Goal: Task Accomplishment & Management: Complete application form

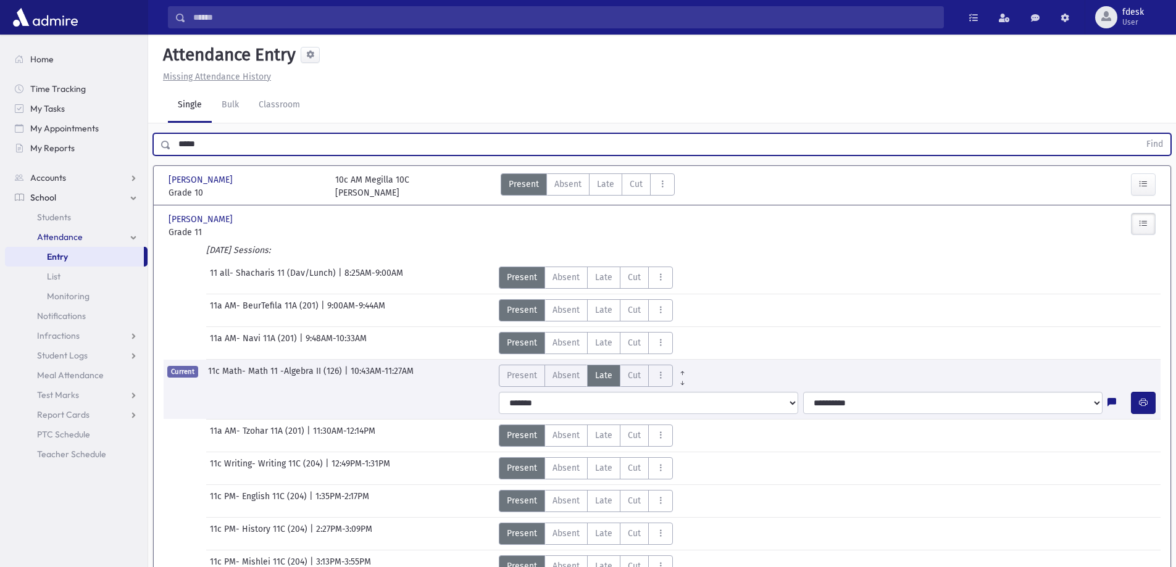
drag, startPoint x: 288, startPoint y: 143, endPoint x: 160, endPoint y: 144, distance: 127.7
click at [160, 144] on div "***** Find" at bounding box center [662, 144] width 1018 height 22
type input "*"
type input "*******"
click at [1139, 134] on button "Find" at bounding box center [1154, 144] width 31 height 21
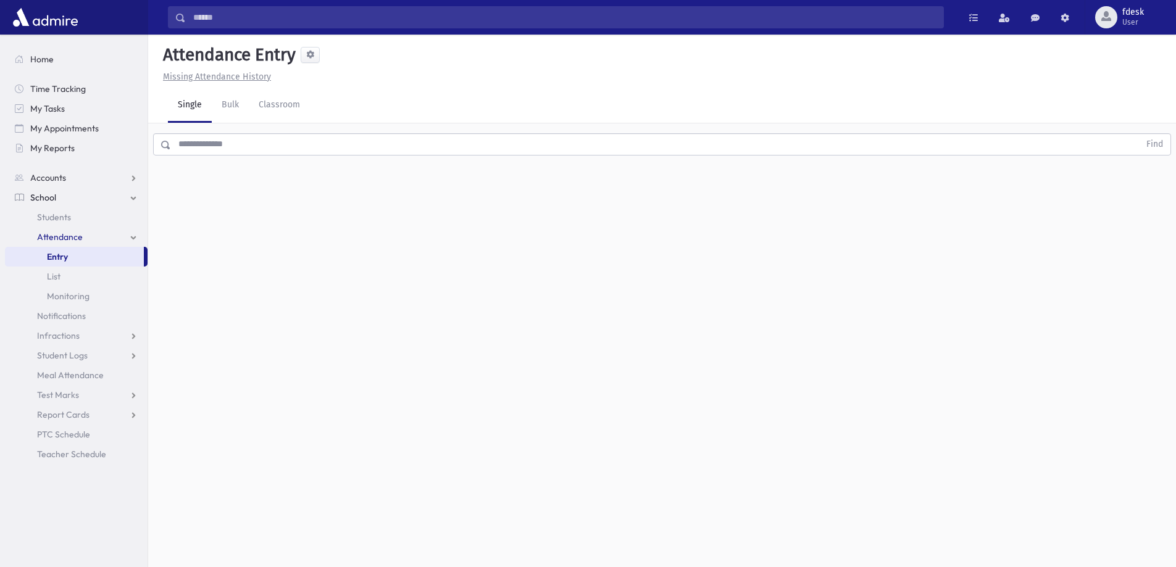
click at [260, 143] on input "text" at bounding box center [655, 144] width 968 height 22
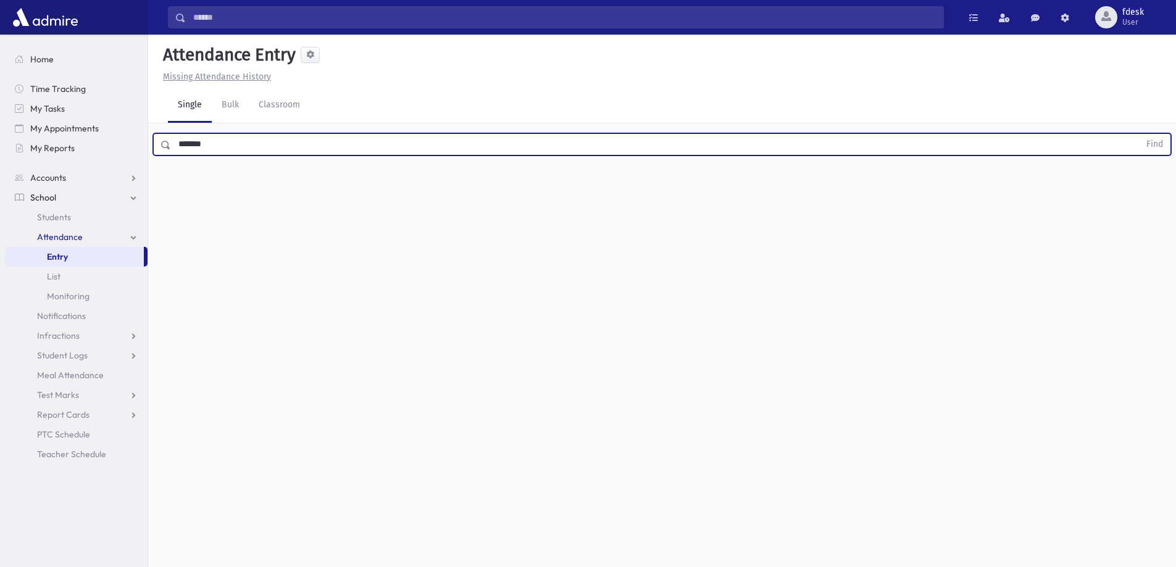
click at [1139, 134] on button "Find" at bounding box center [1154, 144] width 31 height 21
drag, startPoint x: 246, startPoint y: 144, endPoint x: 170, endPoint y: 138, distance: 75.5
click at [172, 140] on input "*******" at bounding box center [655, 144] width 968 height 22
click at [1139, 134] on button "Find" at bounding box center [1154, 144] width 31 height 21
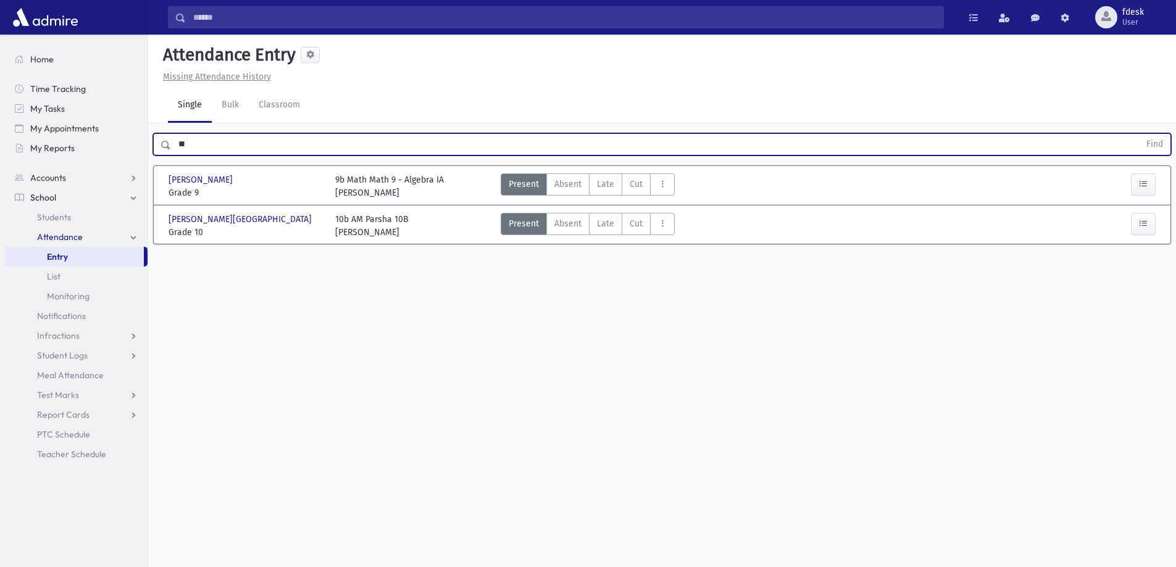
type input "*"
click at [259, 140] on input "text" at bounding box center [655, 144] width 968 height 22
type input "******"
click at [1139, 134] on button "Find" at bounding box center [1154, 144] width 31 height 21
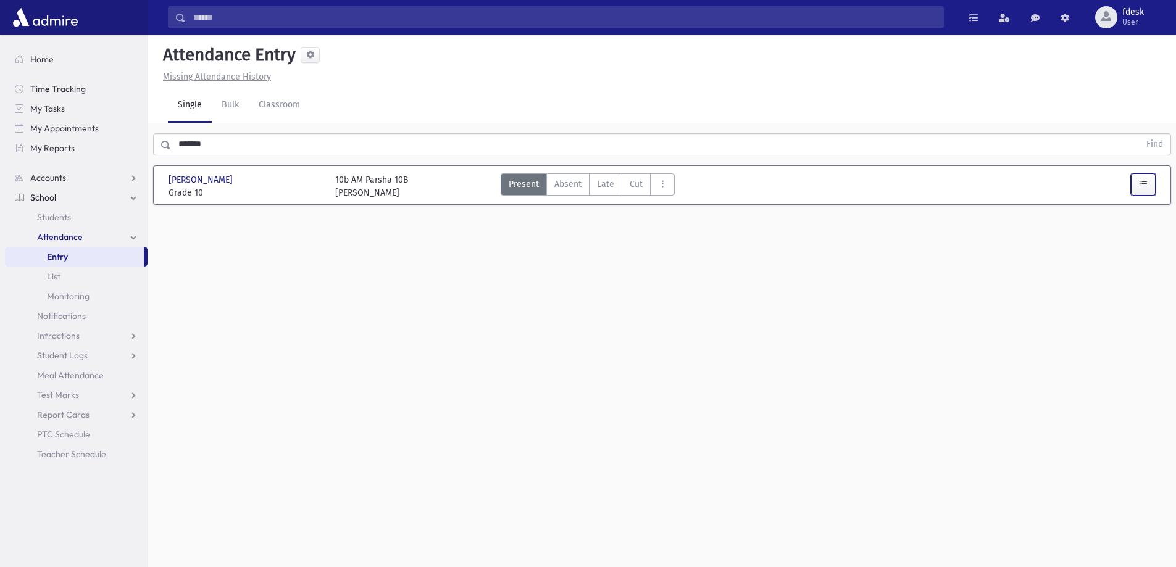
click at [1146, 186] on icon "button" at bounding box center [1143, 184] width 9 height 10
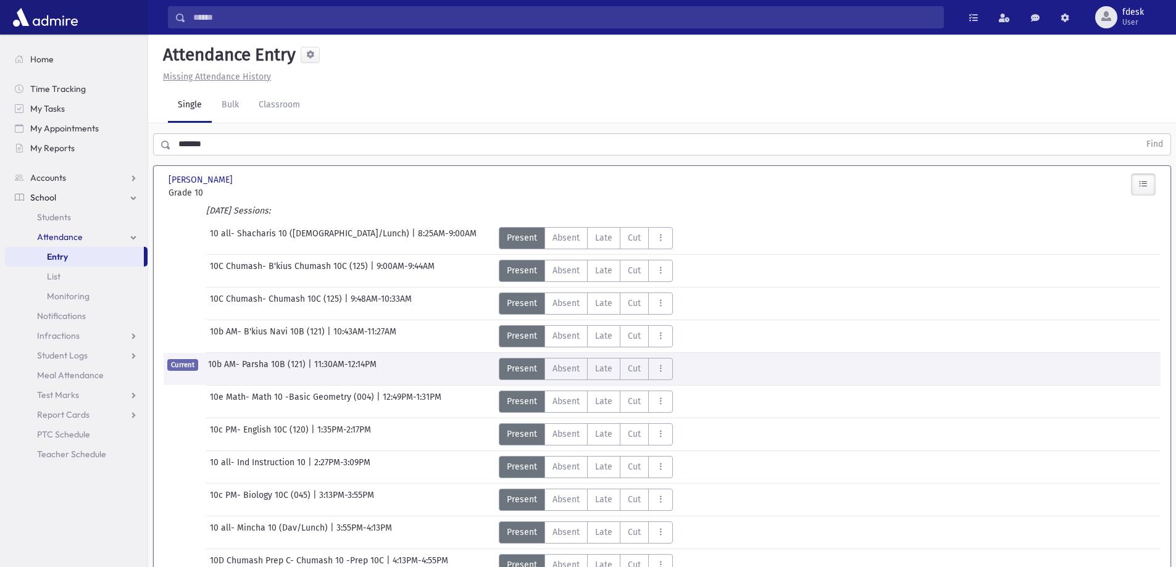
click at [778, 336] on div "Present P Absent Absent Late L Cut C Absent All Day" at bounding box center [662, 336] width 336 height 22
click at [80, 252] on link "Entry" at bounding box center [74, 257] width 139 height 20
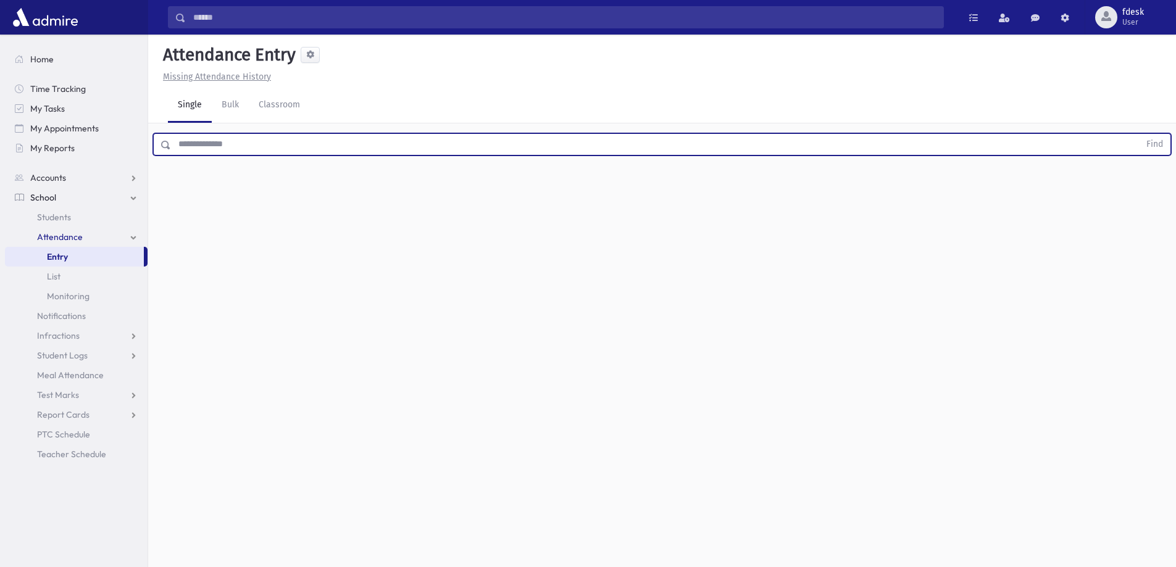
click at [197, 146] on input "text" at bounding box center [655, 144] width 968 height 22
click at [1139, 134] on button "Find" at bounding box center [1154, 144] width 31 height 21
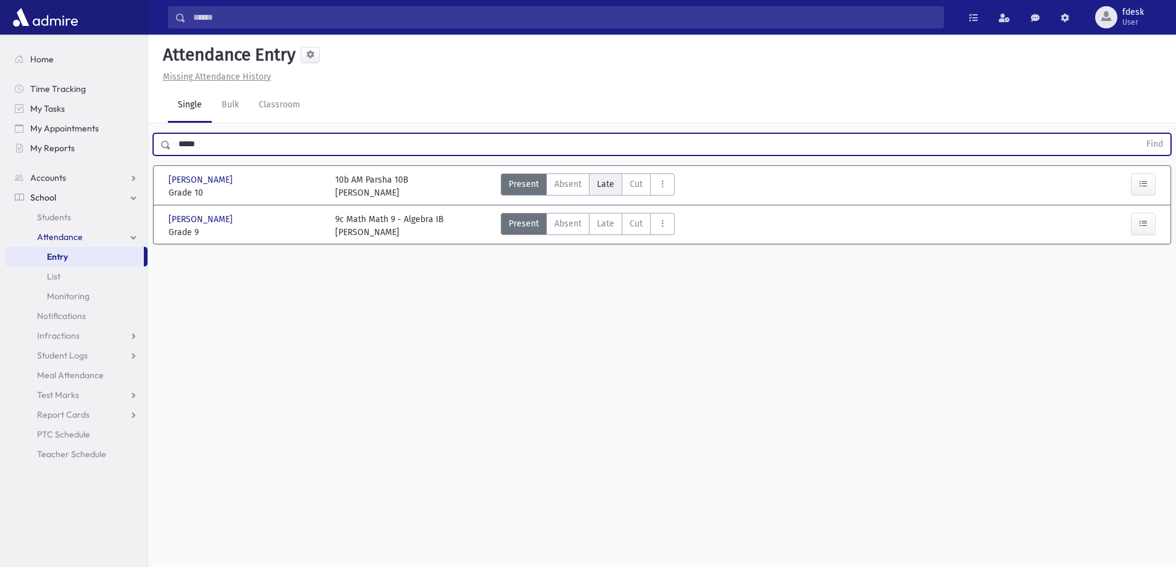
click at [604, 184] on span "Late" at bounding box center [605, 184] width 17 height 13
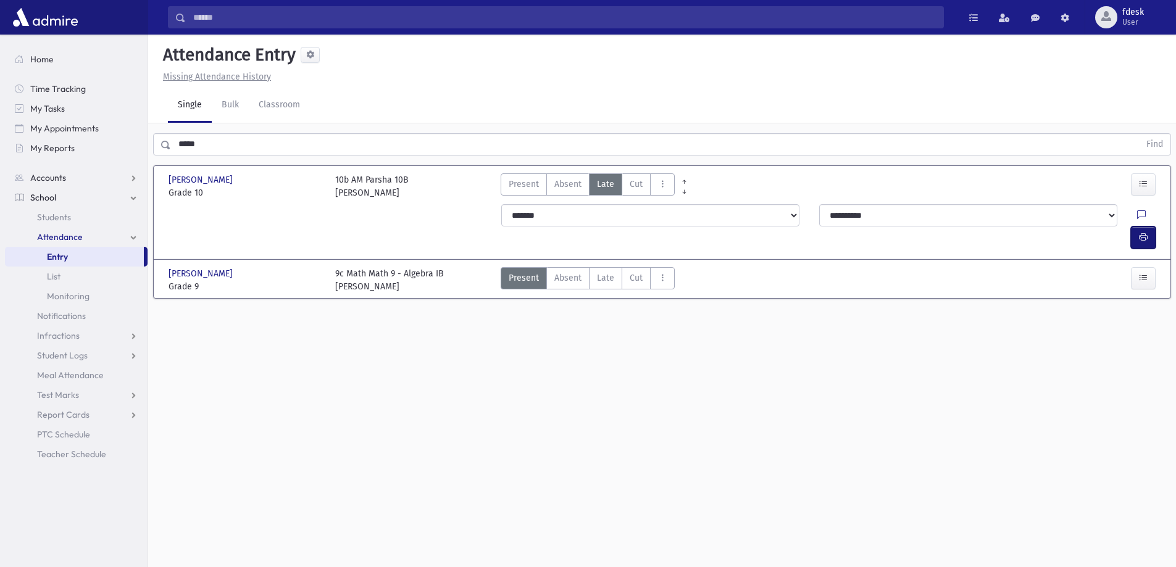
click at [1144, 232] on icon "button" at bounding box center [1143, 237] width 9 height 10
click at [512, 181] on span "Present" at bounding box center [524, 184] width 30 height 13
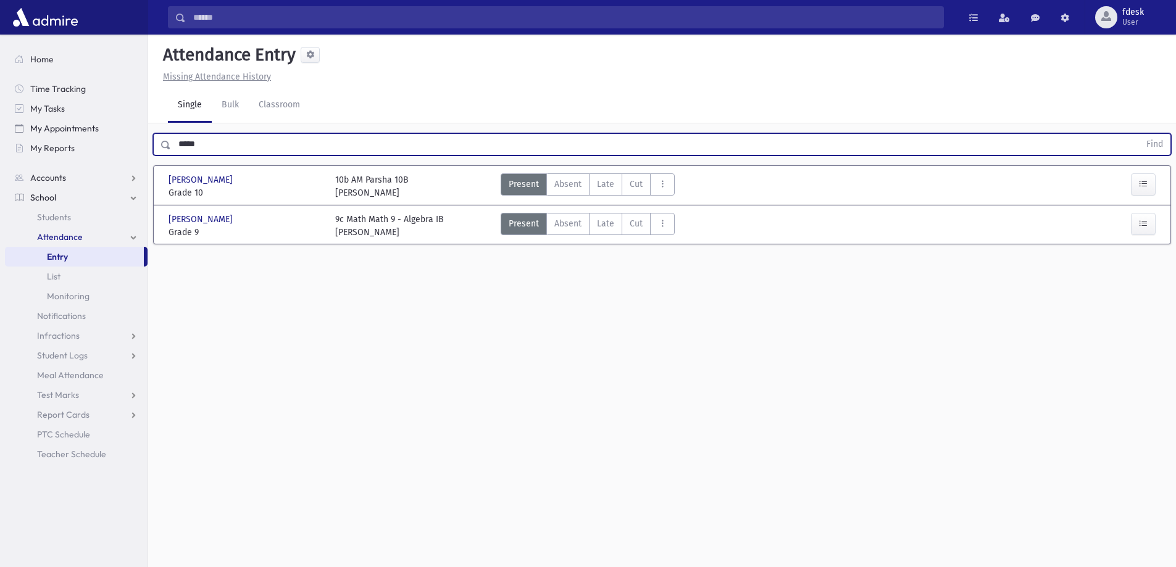
drag, startPoint x: 293, startPoint y: 146, endPoint x: 122, endPoint y: 127, distance: 172.0
click at [122, 127] on div "Search Results All Accounts" at bounding box center [588, 297] width 1176 height 595
click at [1139, 134] on button "Find" at bounding box center [1154, 144] width 31 height 21
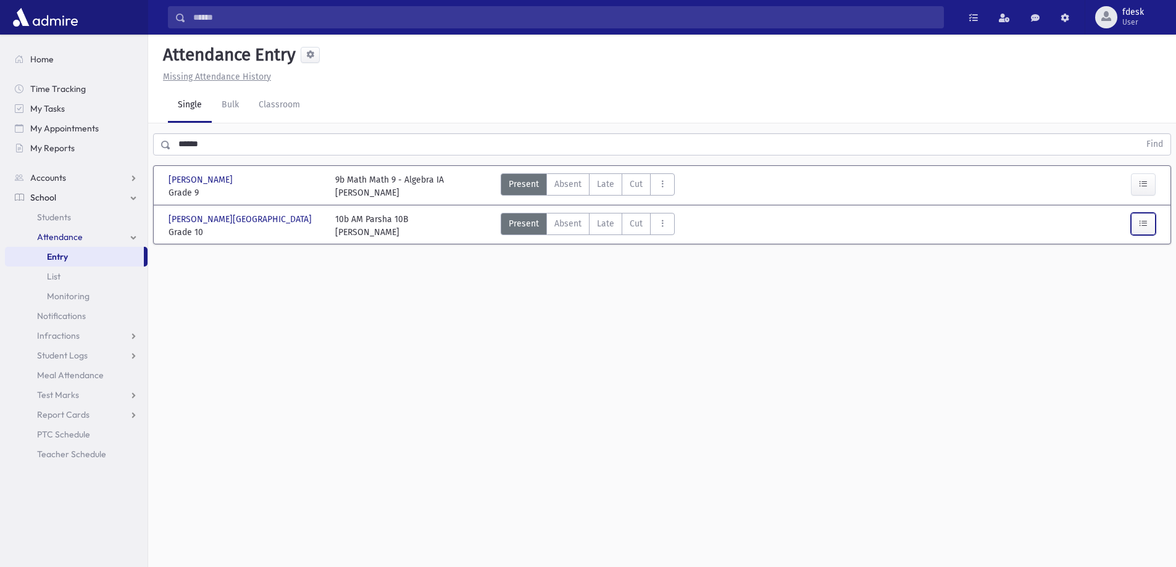
click at [1144, 226] on icon "button" at bounding box center [1143, 223] width 9 height 10
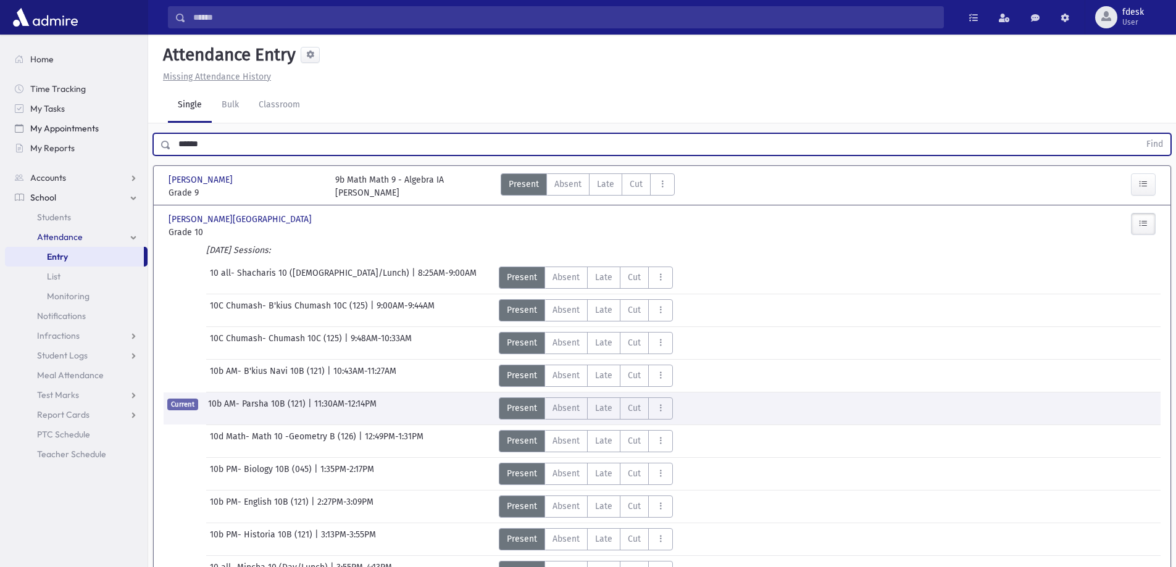
drag, startPoint x: 310, startPoint y: 147, endPoint x: 52, endPoint y: 122, distance: 258.5
click at [52, 122] on div "Search Results All Accounts" at bounding box center [588, 338] width 1176 height 676
click at [1139, 134] on button "Find" at bounding box center [1154, 144] width 31 height 21
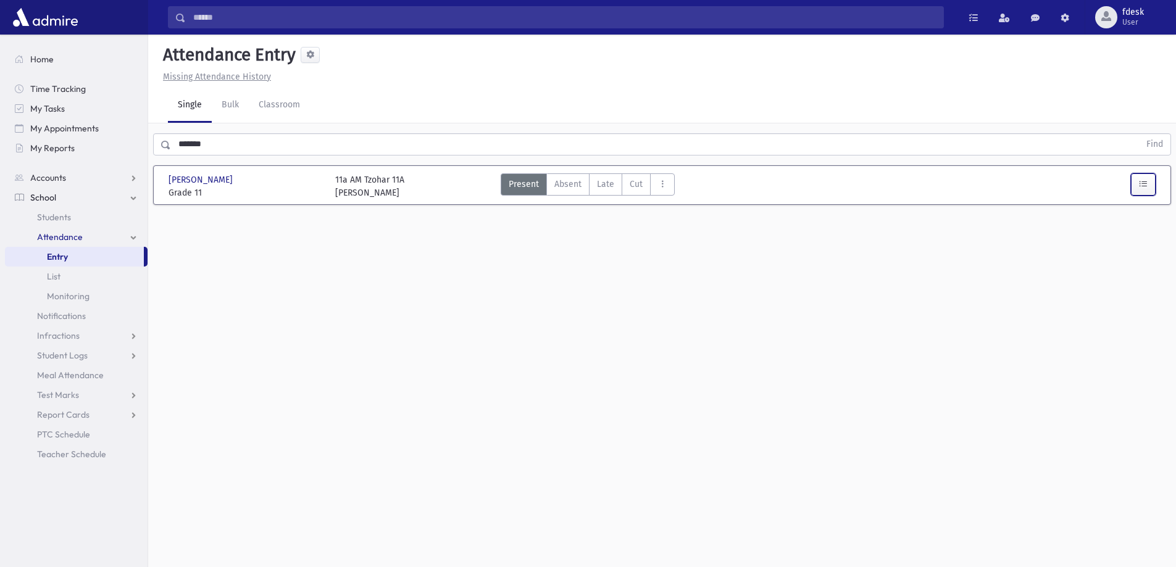
click at [1152, 183] on button "button" at bounding box center [1143, 184] width 25 height 22
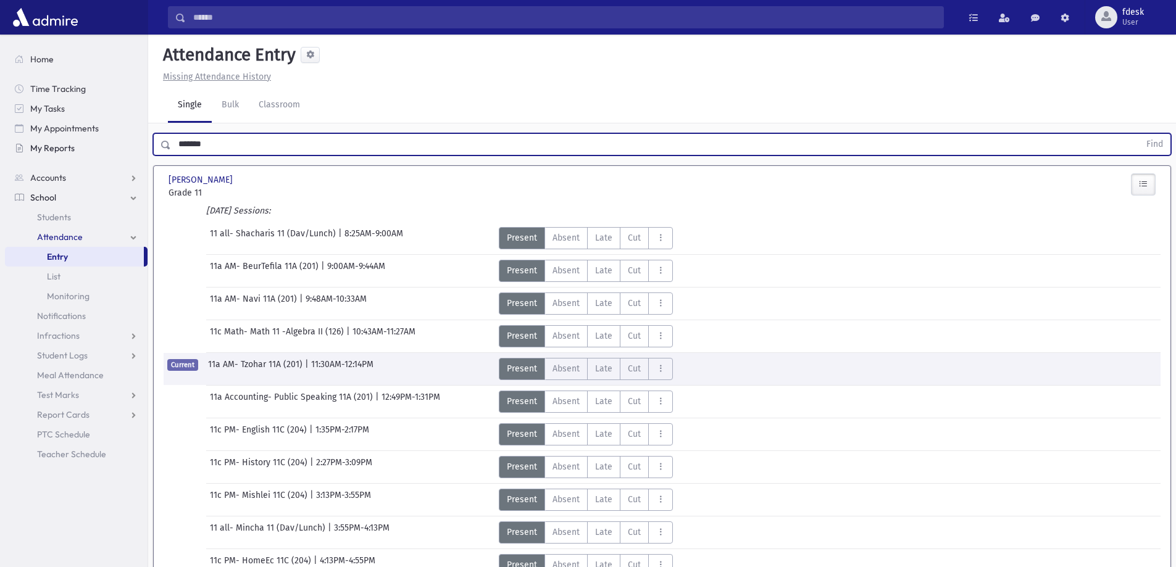
drag, startPoint x: 249, startPoint y: 146, endPoint x: 139, endPoint y: 138, distance: 110.1
click at [144, 143] on div "Search Results All Accounts" at bounding box center [588, 318] width 1176 height 637
type input "******"
click at [1139, 134] on button "Find" at bounding box center [1154, 144] width 31 height 21
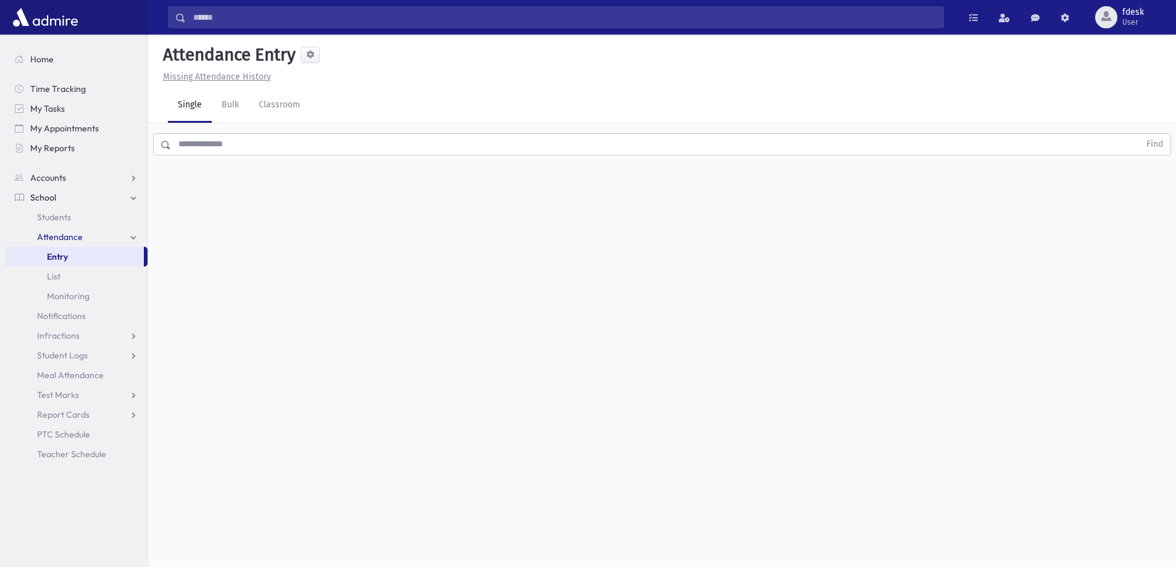
click at [304, 138] on input "text" at bounding box center [655, 144] width 968 height 22
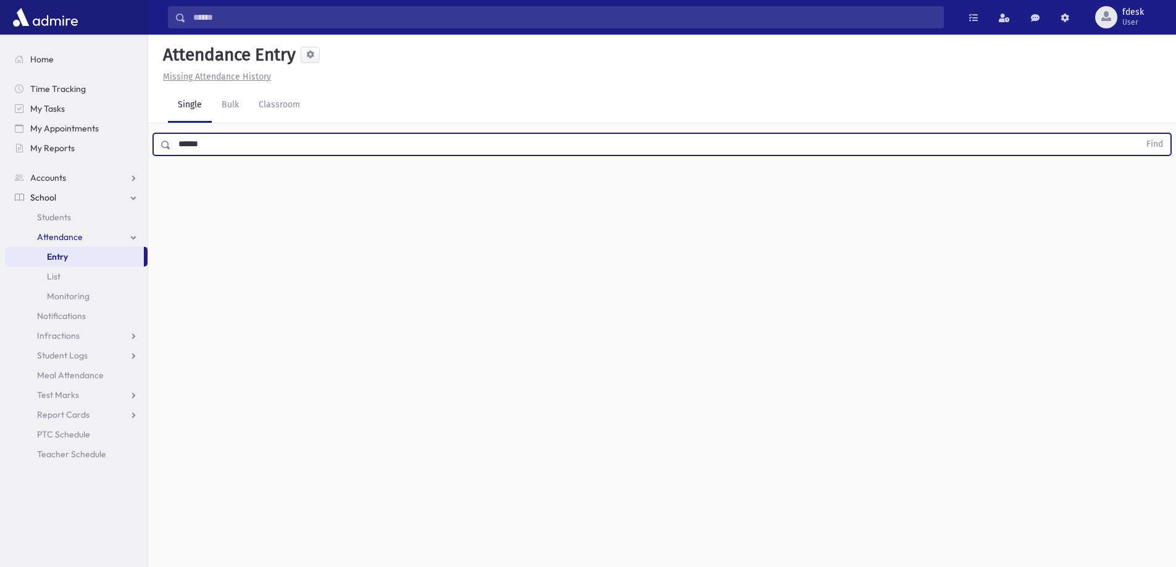
type input "******"
click at [1139, 134] on button "Find" at bounding box center [1154, 144] width 31 height 21
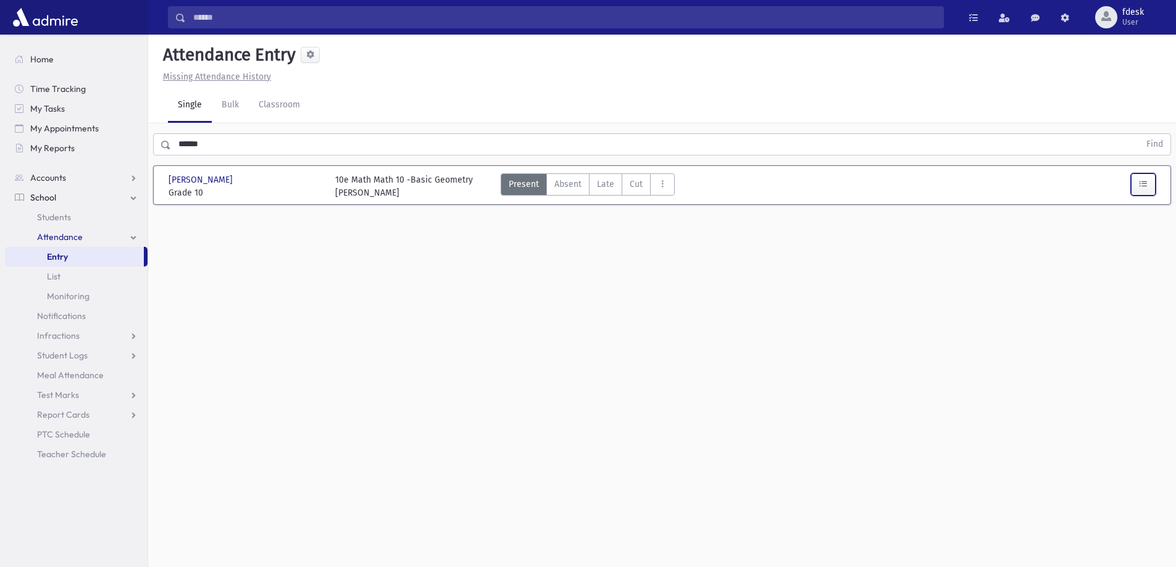
click at [1148, 193] on button "button" at bounding box center [1143, 184] width 25 height 22
